Goal: Information Seeking & Learning: Find specific page/section

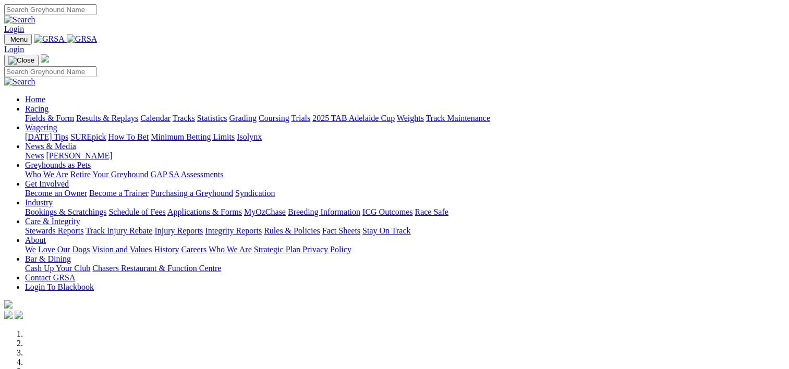
scroll to position [469, 0]
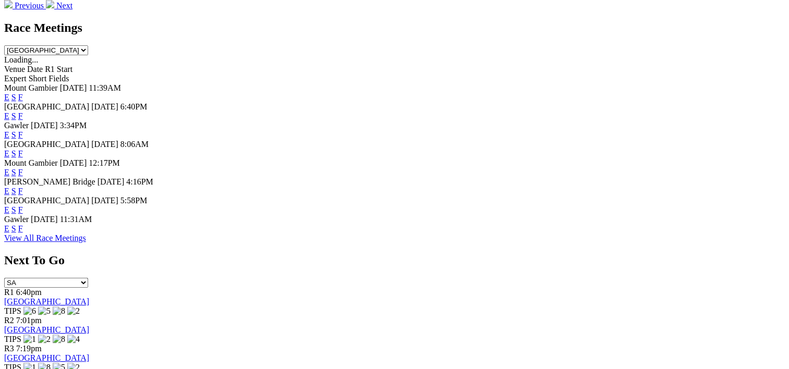
click at [23, 192] on link "F" at bounding box center [20, 191] width 5 height 9
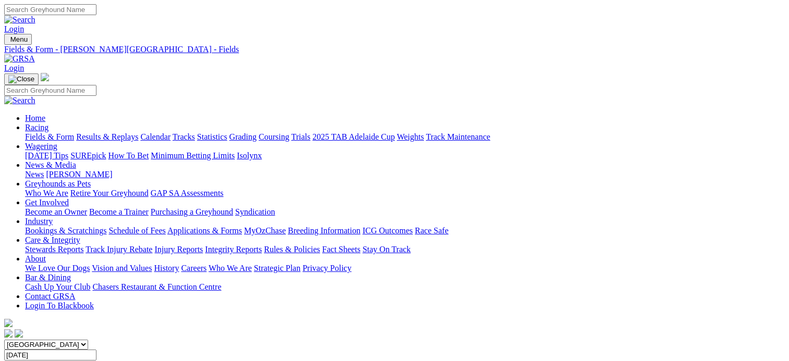
click at [34, 132] on link "Fields & Form" at bounding box center [49, 136] width 49 height 9
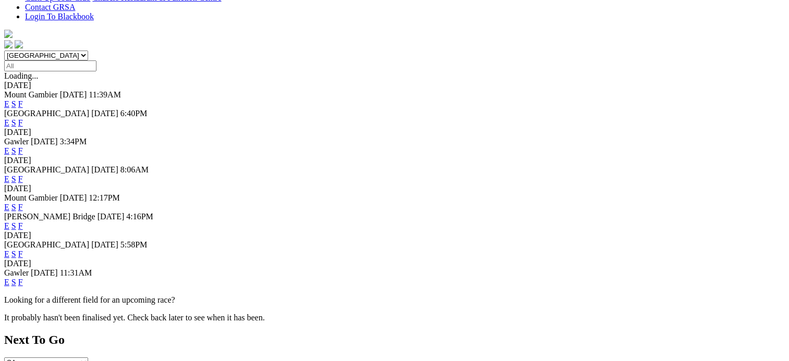
scroll to position [313, 0]
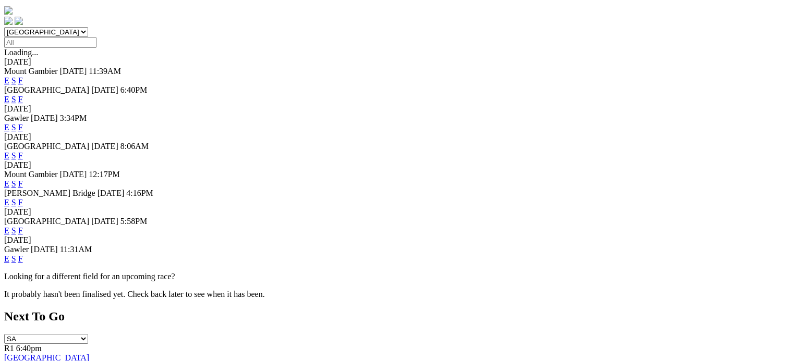
click at [23, 226] on link "F" at bounding box center [20, 230] width 5 height 9
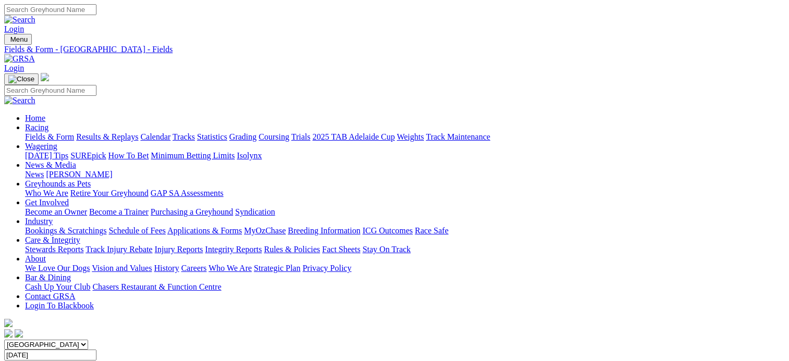
click at [25, 132] on link "Fields & Form" at bounding box center [49, 136] width 49 height 9
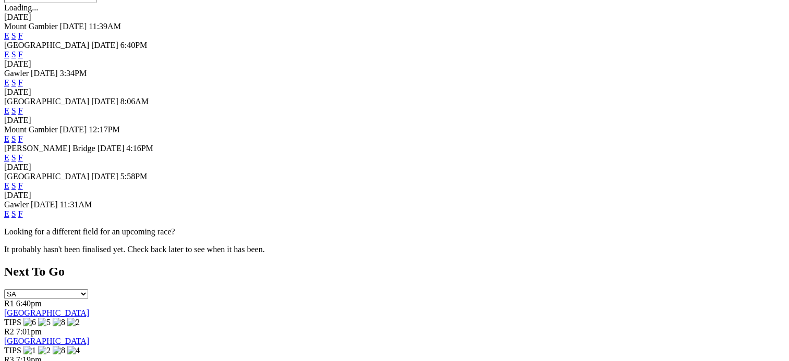
scroll to position [365, 0]
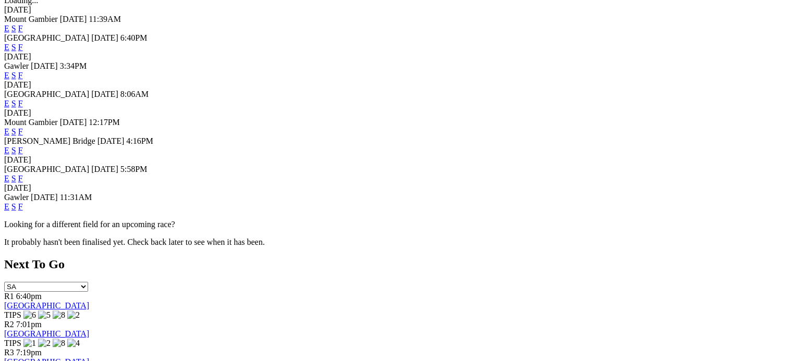
click at [23, 210] on link "F" at bounding box center [20, 206] width 5 height 9
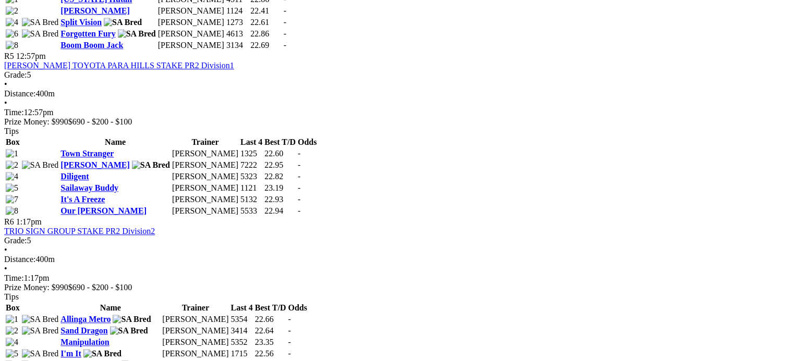
scroll to position [1095, 0]
